Goal: Navigation & Orientation: Find specific page/section

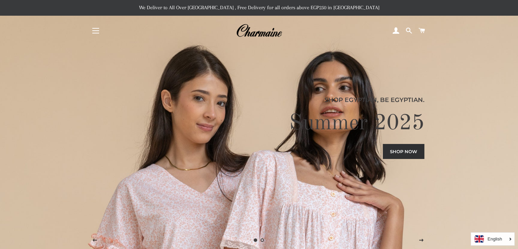
click at [95, 31] on button "Site navigation" at bounding box center [95, 30] width 17 height 17
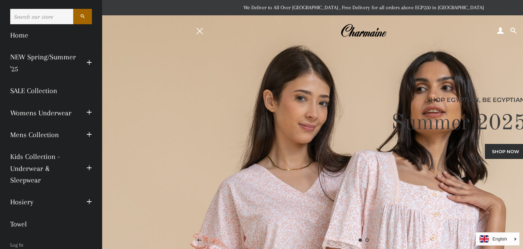
drag, startPoint x: 97, startPoint y: 62, endPoint x: 94, endPoint y: 76, distance: 13.9
click at [94, 76] on div "Search Home NEW Spring/Summer '25 Expand submenu NEW Spring/Summer '25 Collapse…" at bounding box center [51, 124] width 102 height 249
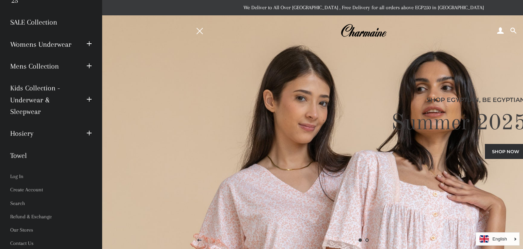
scroll to position [70, 0]
click at [81, 134] on button "Expand submenu Hosiery Collapse submenu Hosiery" at bounding box center [89, 132] width 16 height 19
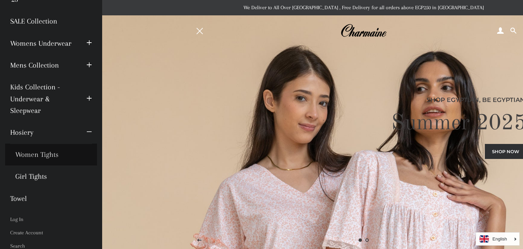
click at [48, 156] on link "Women Tights" at bounding box center [51, 154] width 92 height 22
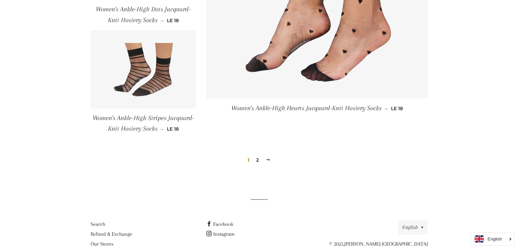
scroll to position [872, 0]
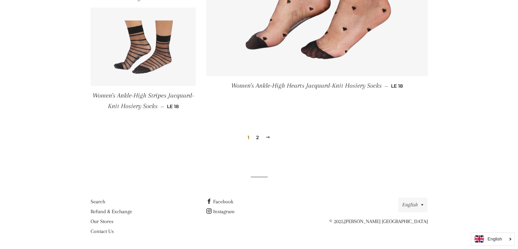
click at [259, 133] on link "2" at bounding box center [257, 137] width 8 height 10
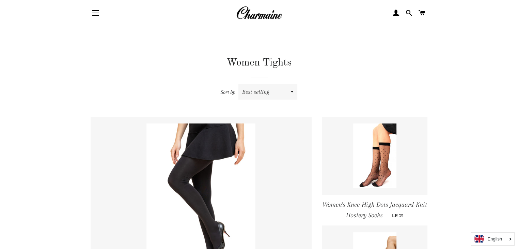
scroll to position [7, 0]
